Goal: Check status: Check status

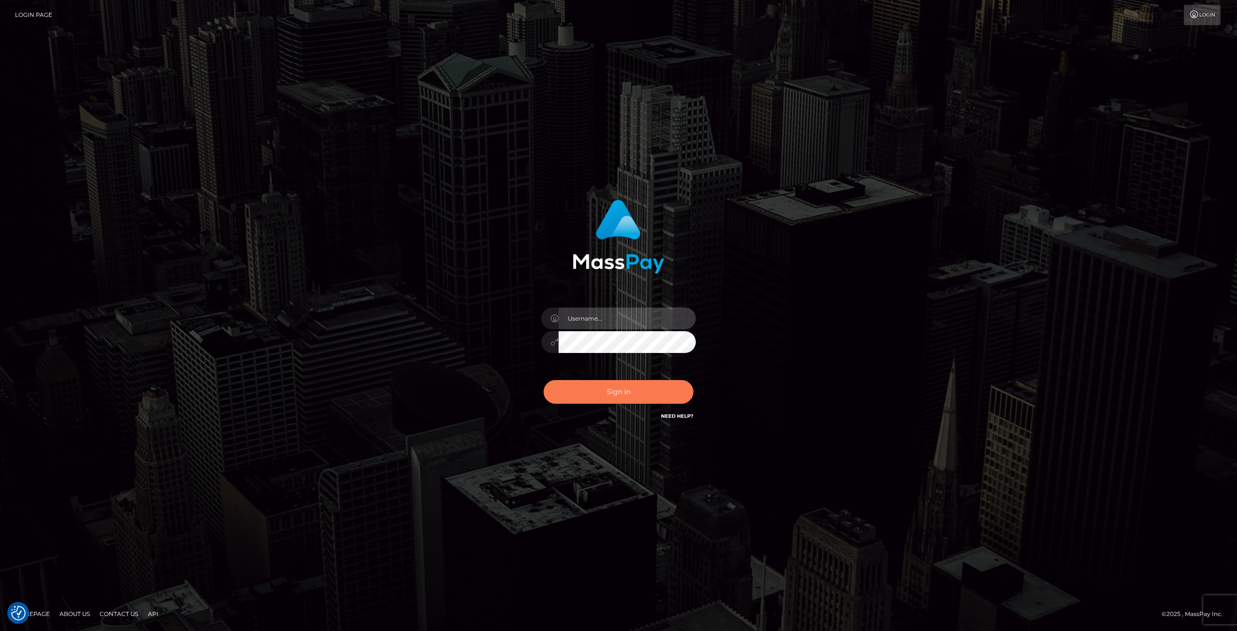
type input "Klaudia Peczynska"
click at [602, 398] on button "Sign in" at bounding box center [619, 392] width 150 height 24
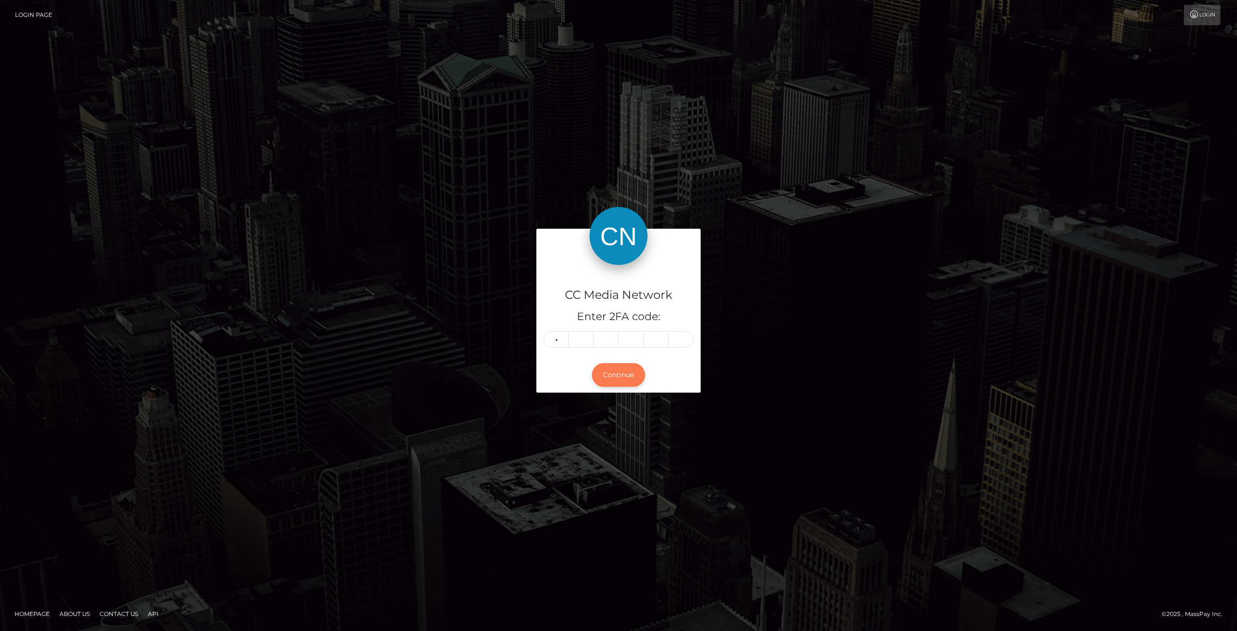
type input "3"
type input "8"
type input "6"
type input "8"
type input "1"
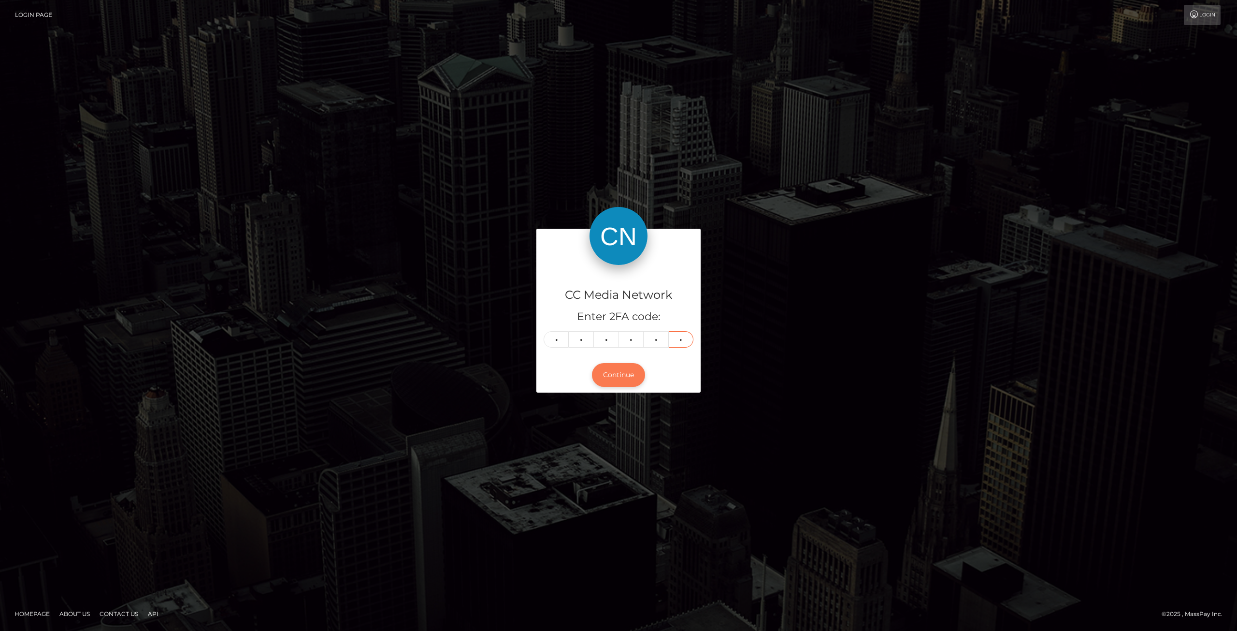
type input "7"
click at [631, 374] on button "Continue" at bounding box center [618, 375] width 53 height 24
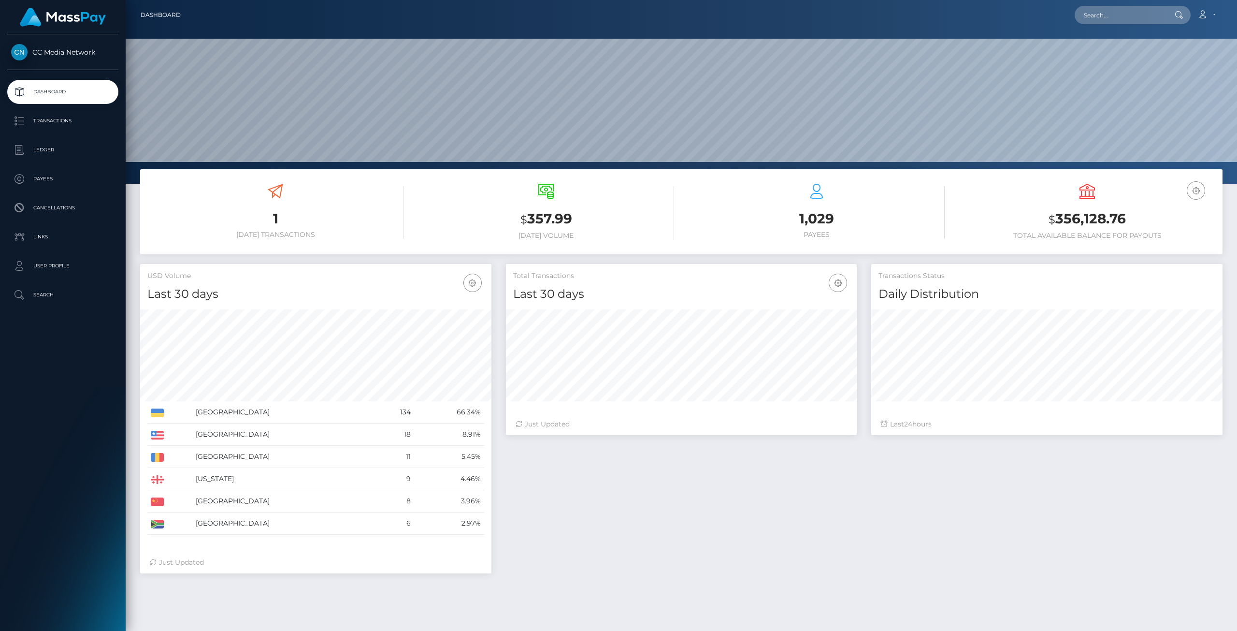
scroll to position [171, 351]
click at [54, 126] on p "Transactions" at bounding box center [62, 121] width 103 height 14
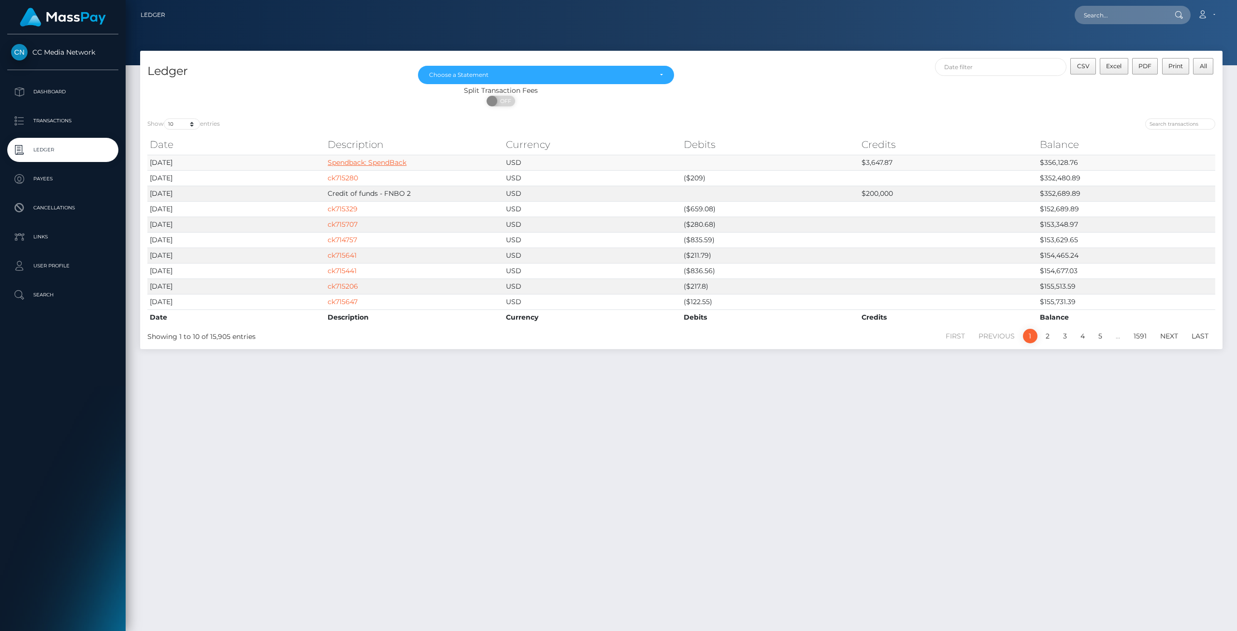
click at [348, 159] on link "Spendback: SpendBack" at bounding box center [367, 162] width 79 height 9
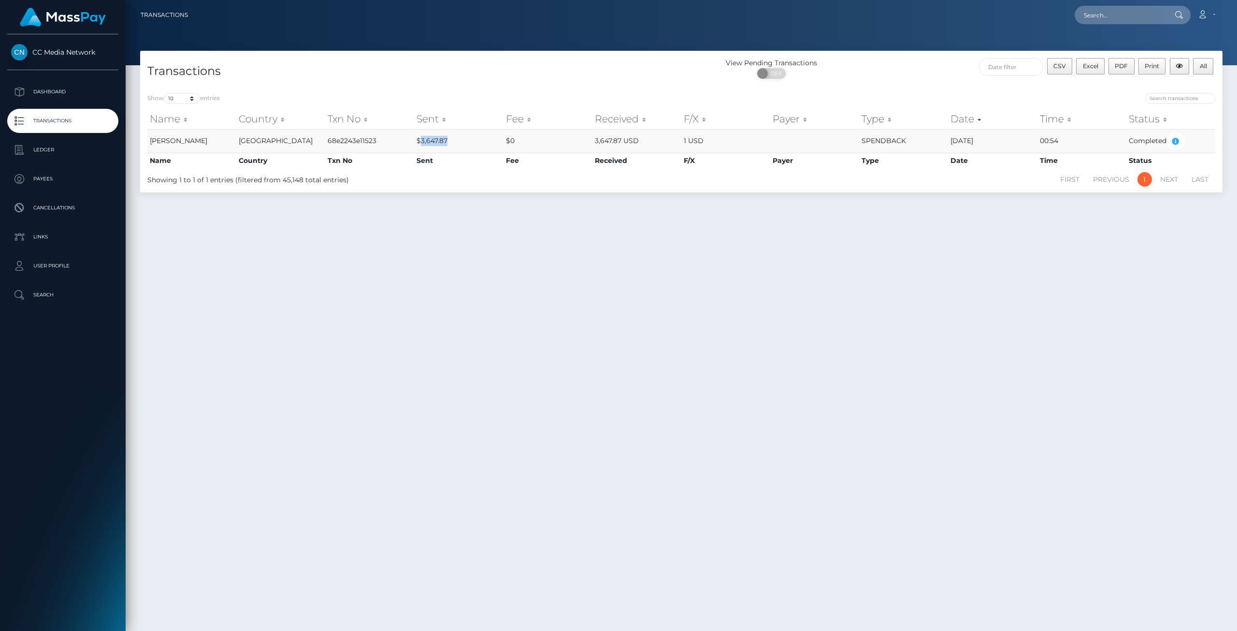
drag, startPoint x: 422, startPoint y: 141, endPoint x: 453, endPoint y: 139, distance: 31.5
click at [453, 139] on td "$3,647.87" at bounding box center [458, 141] width 89 height 24
copy td "3,647.87"
